Goal: Information Seeking & Learning: Learn about a topic

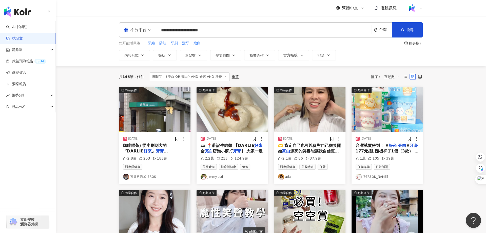
drag, startPoint x: 232, startPoint y: 30, endPoint x: 141, endPoint y: 26, distance: 91.0
click at [141, 26] on div "**********" at bounding box center [271, 29] width 304 height 15
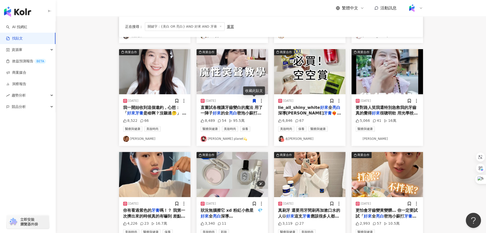
scroll to position [147, 0]
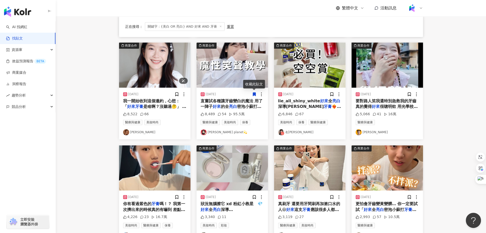
click at [158, 79] on img "button" at bounding box center [154, 65] width 71 height 45
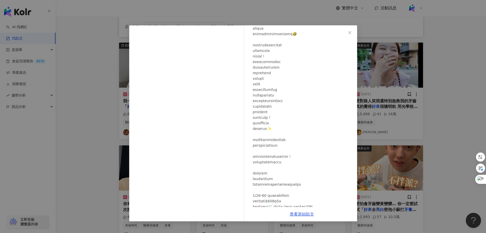
scroll to position [98, 0]
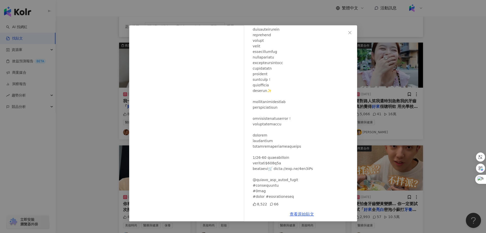
click at [434, 142] on div "[PERSON_NAME][DATE] 8,522 66 查看原始貼文" at bounding box center [243, 116] width 486 height 233
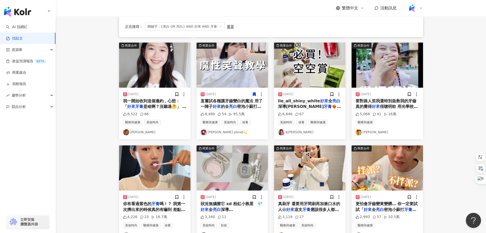
click at [317, 207] on span "應該很多人都知道了吧 全" at bounding box center [308, 212] width 61 height 10
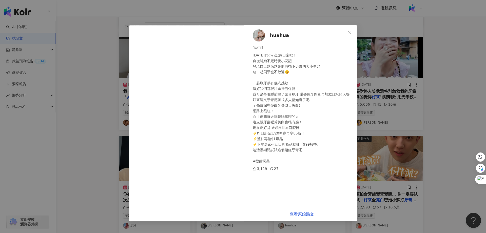
scroll to position [157, 0]
drag, startPoint x: 276, startPoint y: 105, endPoint x: 271, endPoint y: 105, distance: 5.8
click at [271, 105] on div "[DATE]的小花記夠日常吧！ 自從開始不定時發小花記 發現自己越來越會隨時拍下身邊的大小事😌 連一起刷牙也不放過🤣 一起刷牙很有儀式感欸 還好我們都很注重牙…" at bounding box center [303, 107] width 100 height 111
copy div "膏("
click at [447, 95] on div "huahua [DATE] [DATE]的小花記夠日常吧！ 自從開始不定時發小花記 發現自己越來越會隨時拍下身邊的大小事😌 連一起刷牙也不放過🤣 一起刷牙很有…" at bounding box center [243, 116] width 486 height 233
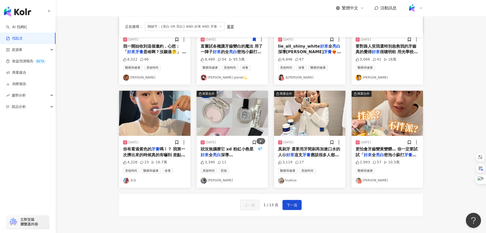
scroll to position [208, 0]
